Goal: Information Seeking & Learning: Compare options

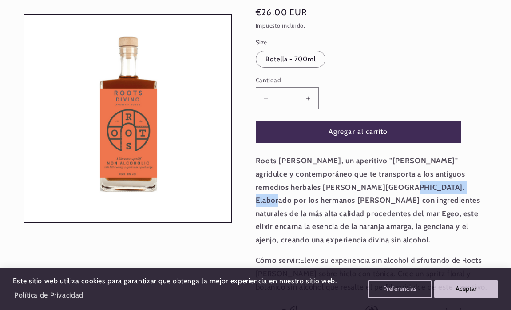
drag, startPoint x: 458, startPoint y: 162, endPoint x: 388, endPoint y: 164, distance: 69.3
click at [388, 164] on strong "Roots [PERSON_NAME], un aperitivo "[PERSON_NAME]" agridulce y contemporáneo que…" at bounding box center [368, 200] width 225 height 88
copy strong "hermanos [PERSON_NAME]"
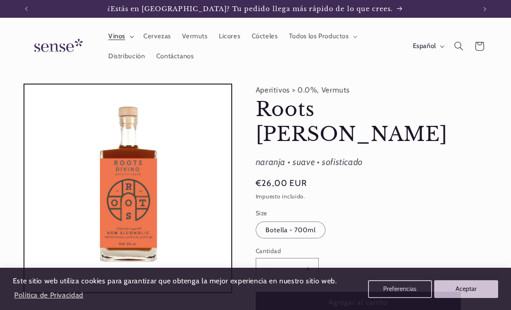
click at [121, 36] on span "Vinos" at bounding box center [116, 36] width 17 height 8
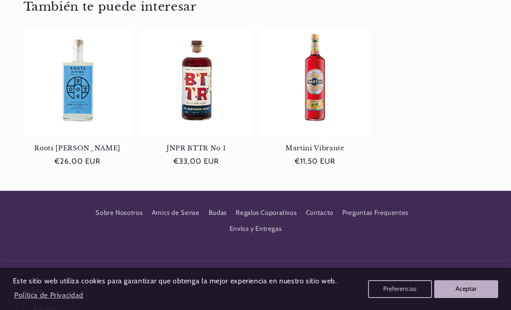
scroll to position [562, 0]
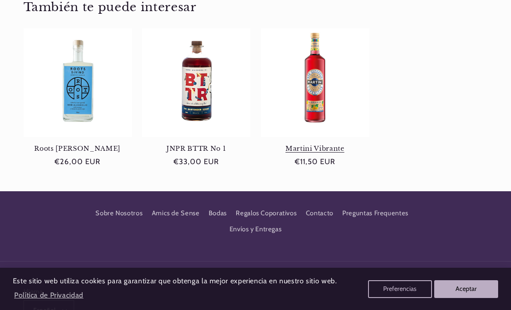
click at [320, 144] on link "Martini Vibrante" at bounding box center [315, 148] width 108 height 8
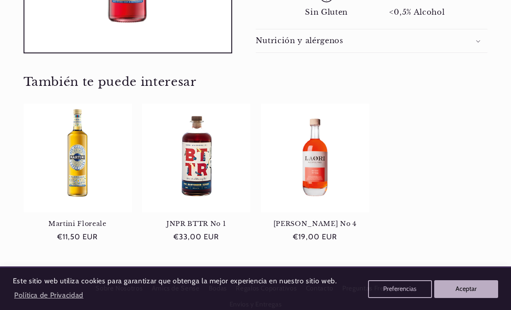
scroll to position [0, 450]
